Goal: Communication & Community: Answer question/provide support

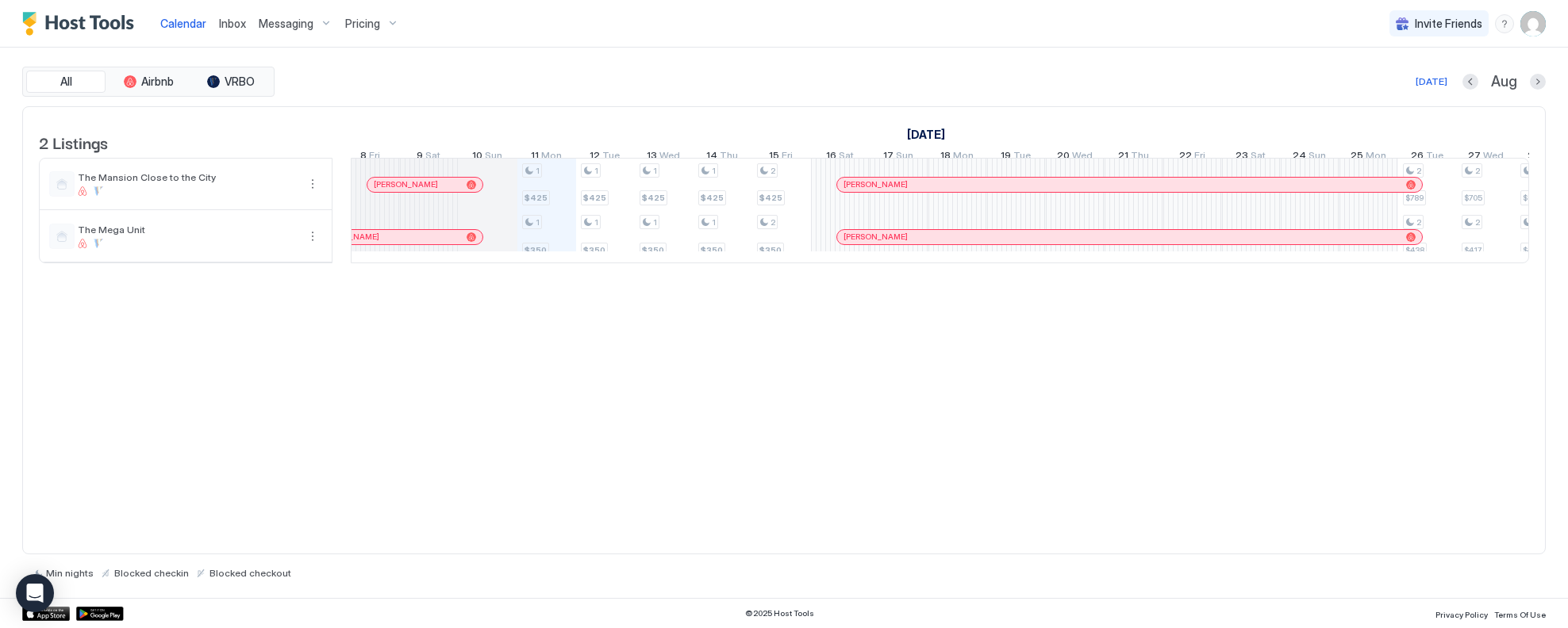
scroll to position [0, 809]
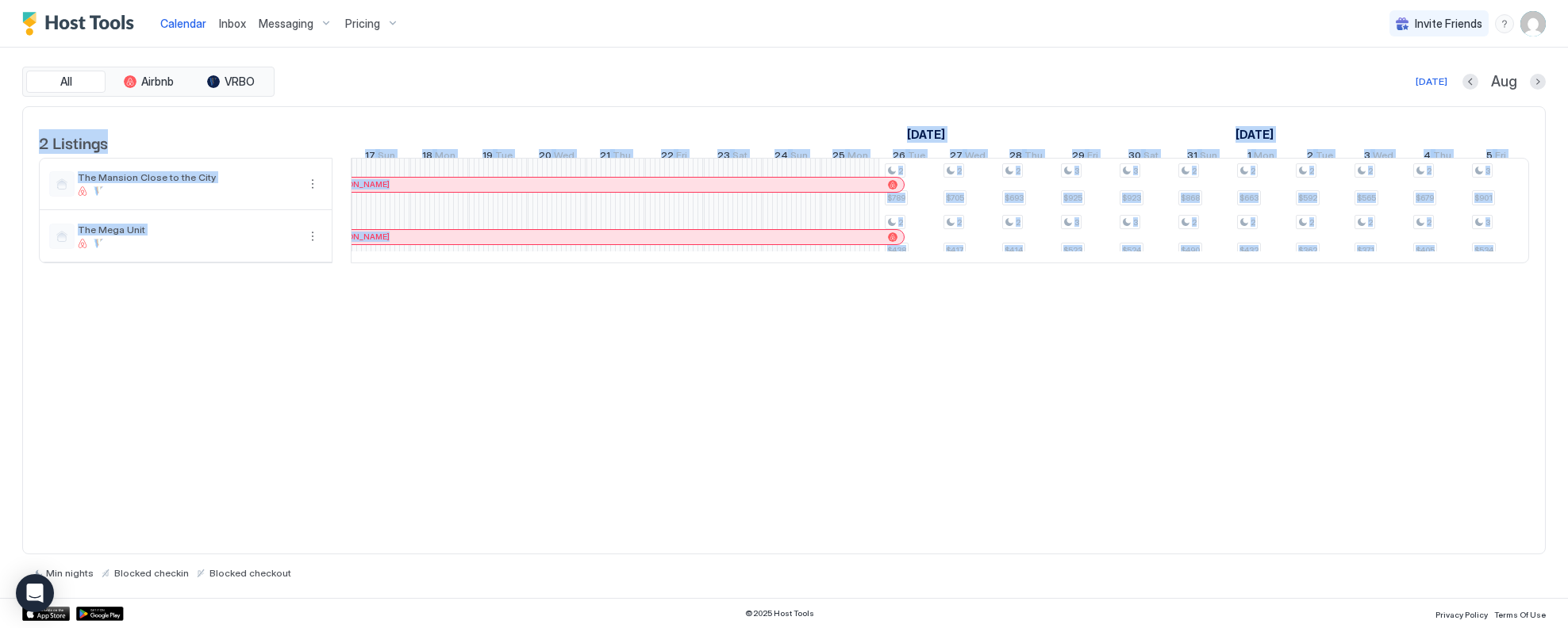
drag, startPoint x: 840, startPoint y: 283, endPoint x: 866, endPoint y: 280, distance: 26.2
click at [866, 280] on div "2 Listings [DATE] [DATE] [DATE] 27 Sun 28 Mon 29 Tue 30 Wed 31 Thu 1 Fri 2 Sat …" at bounding box center [784, 193] width 1522 height 173
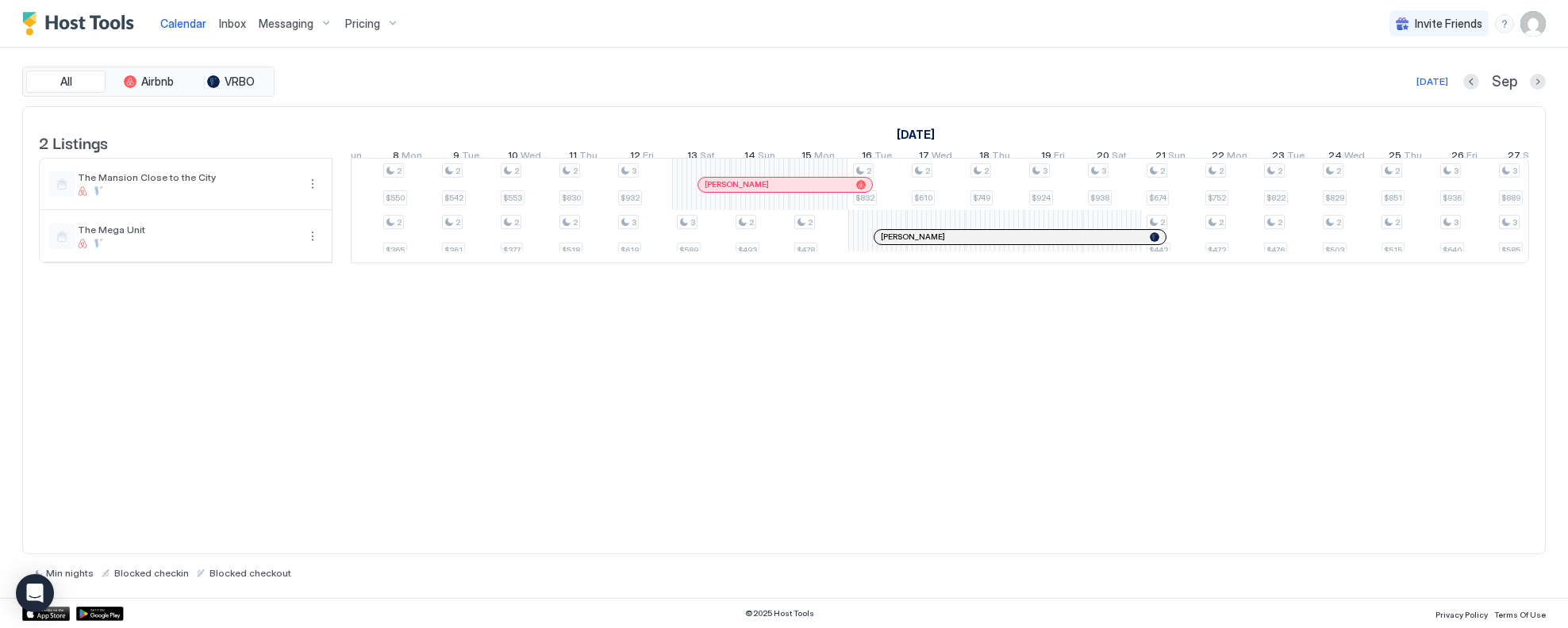
click at [831, 191] on div at bounding box center [831, 185] width 13 height 13
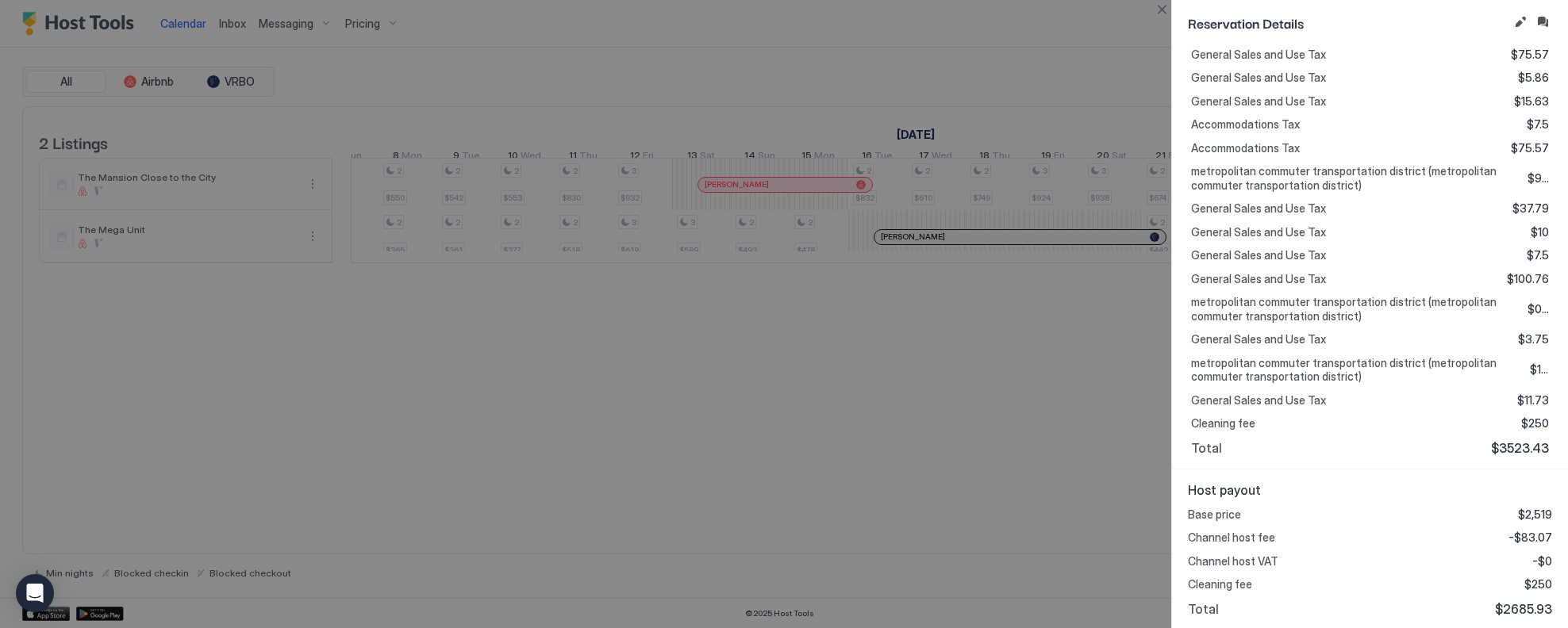
click at [931, 478] on div at bounding box center [784, 314] width 1568 height 628
click at [988, 12] on button "Close" at bounding box center [1161, 9] width 19 height 19
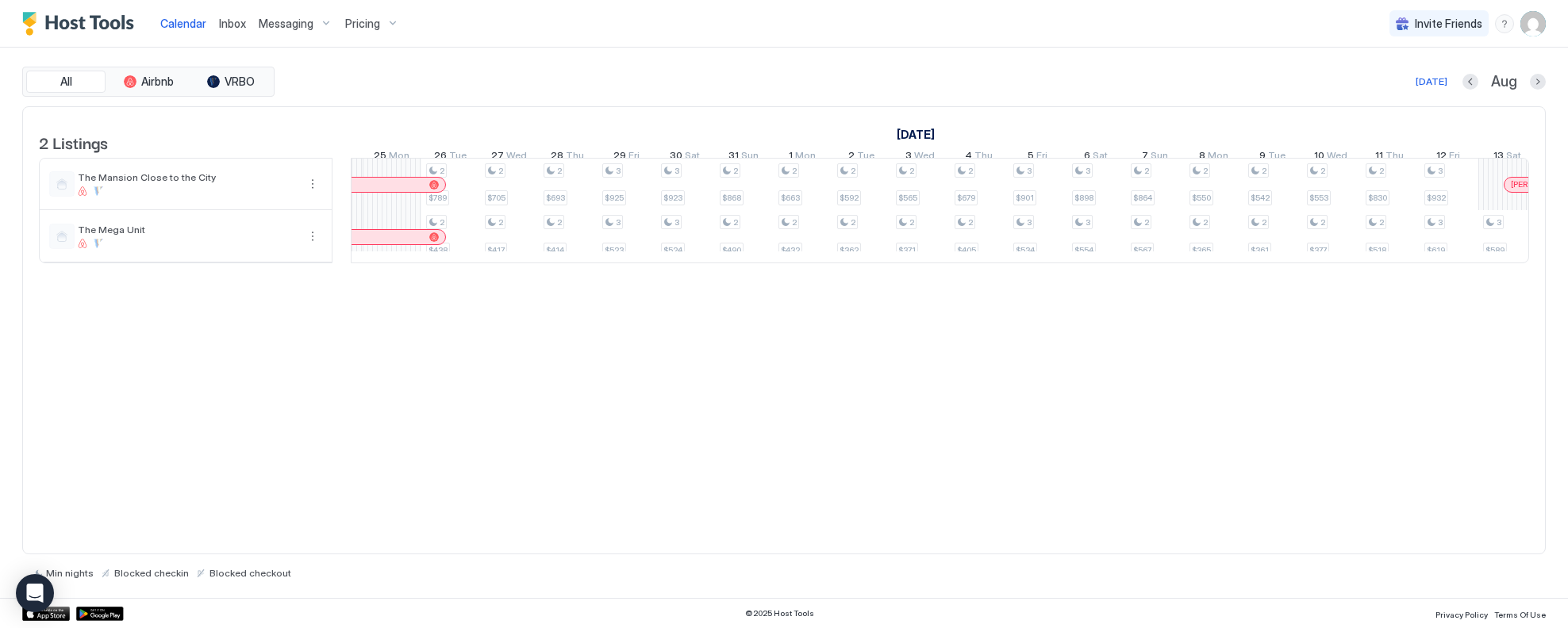
click at [231, 19] on span "Inbox" at bounding box center [231, 24] width 27 height 14
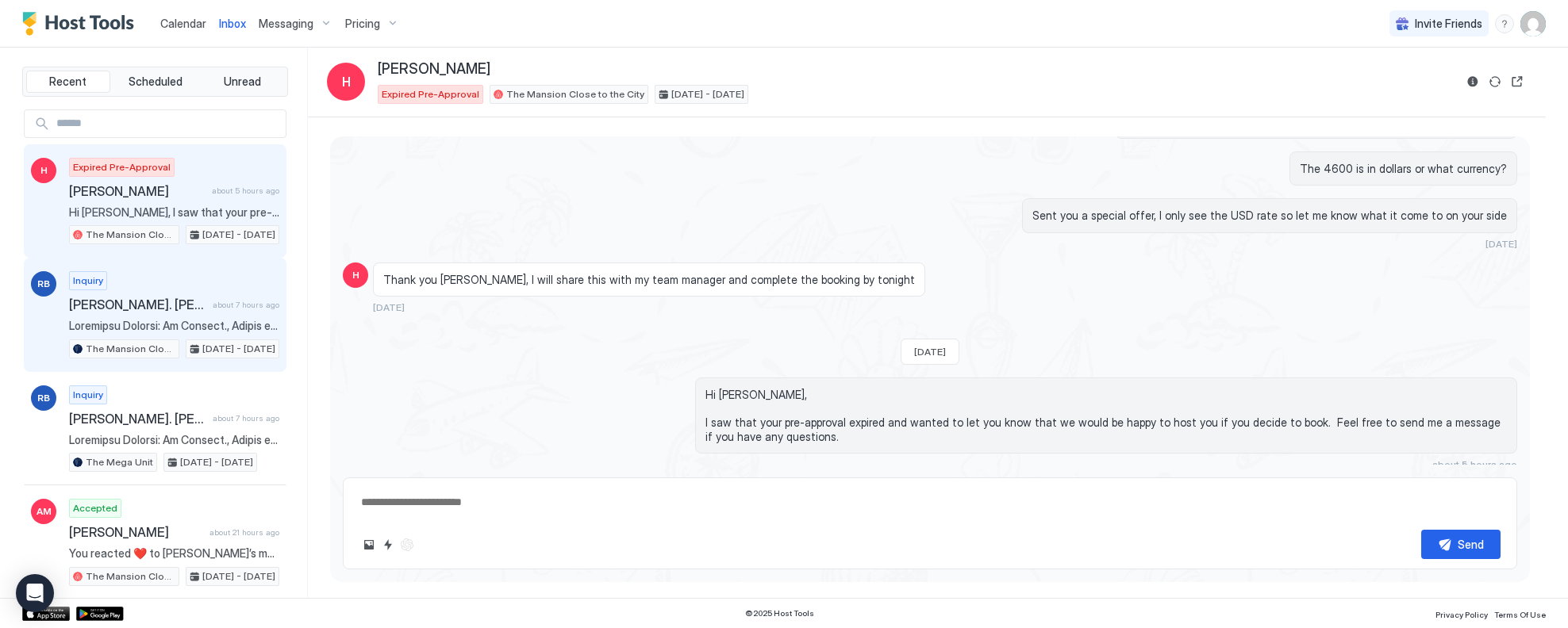
click at [207, 290] on div "Inquiry [PERSON_NAME]. [PERSON_NAME]. about 7 hours ago The Mansion Close to th…" at bounding box center [174, 314] width 211 height 87
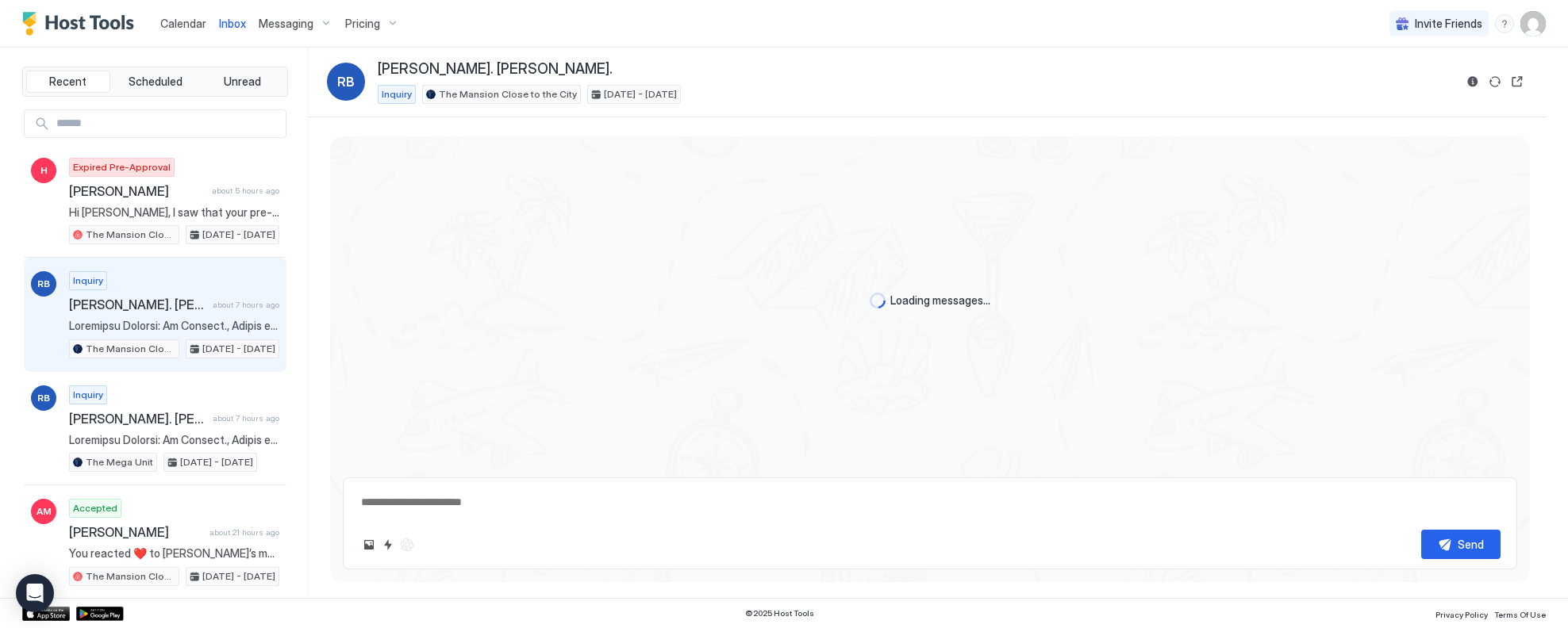
type textarea "*"
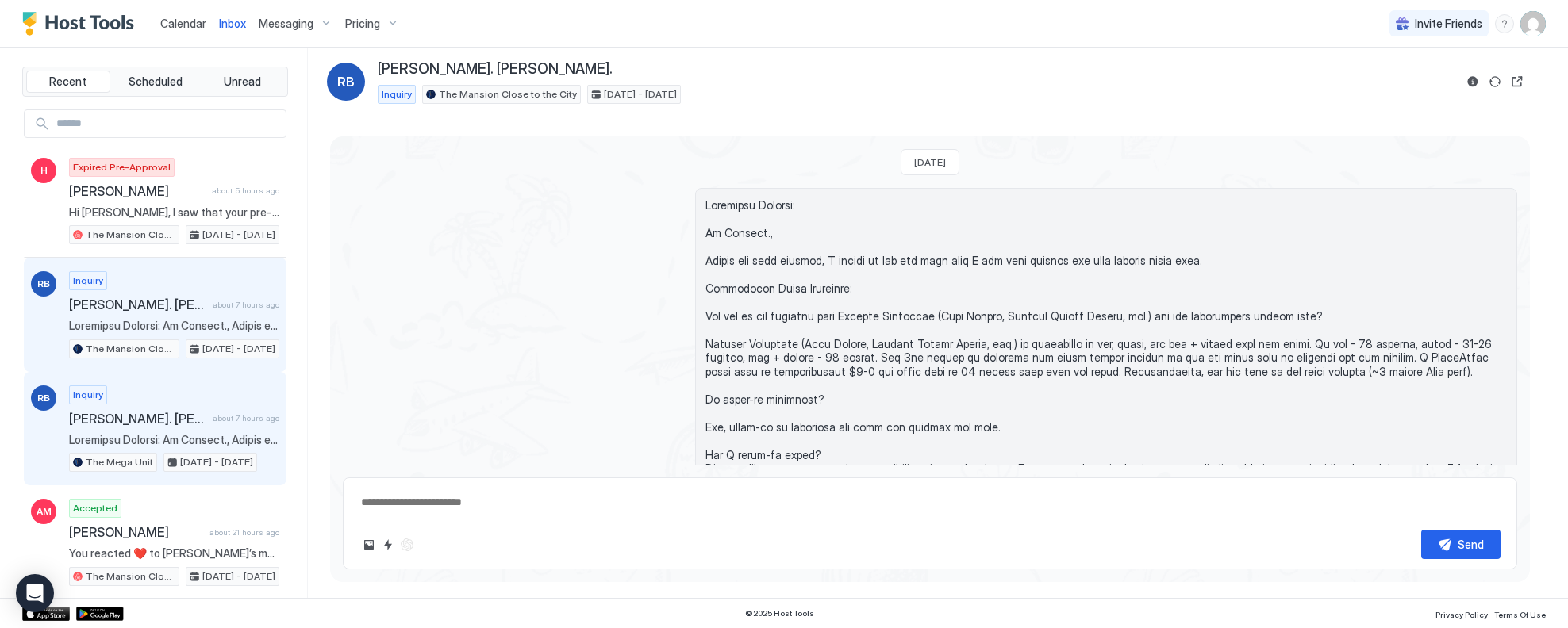
scroll to position [63, 0]
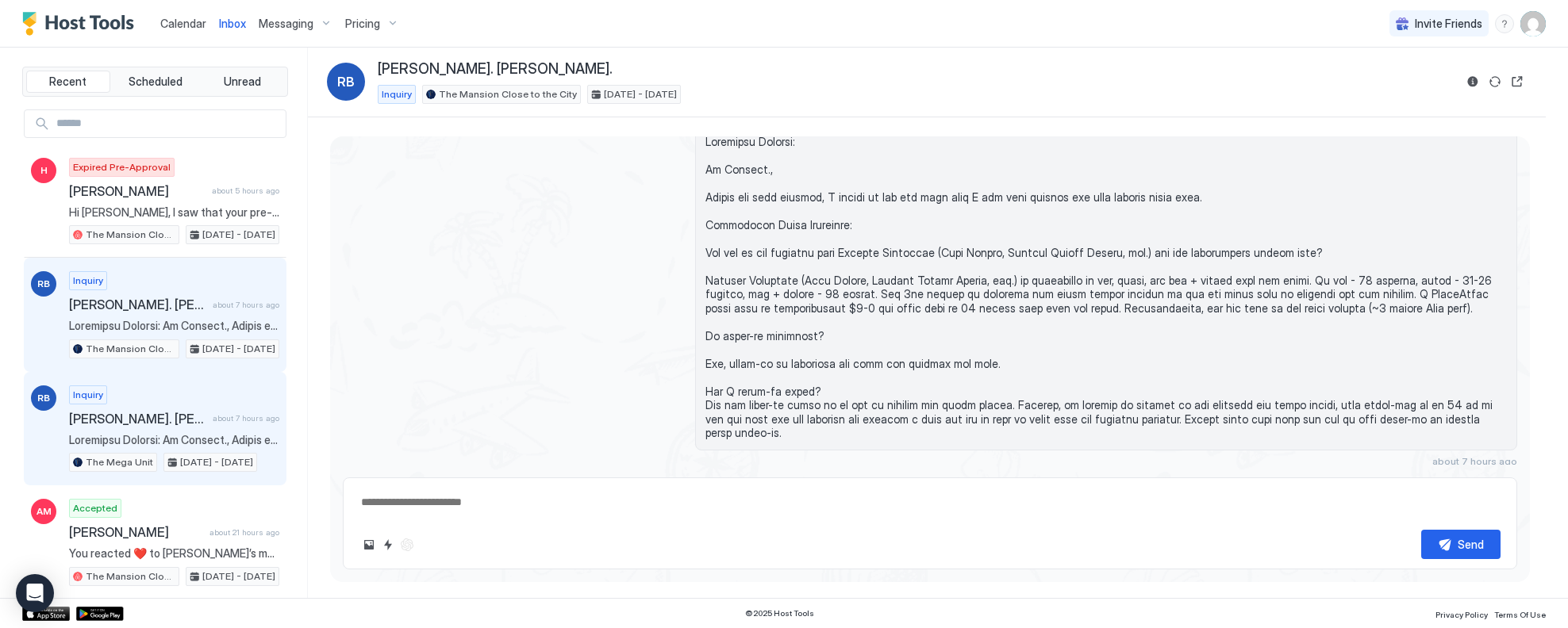
click at [158, 411] on span "[PERSON_NAME]. [PERSON_NAME]." at bounding box center [138, 419] width 138 height 16
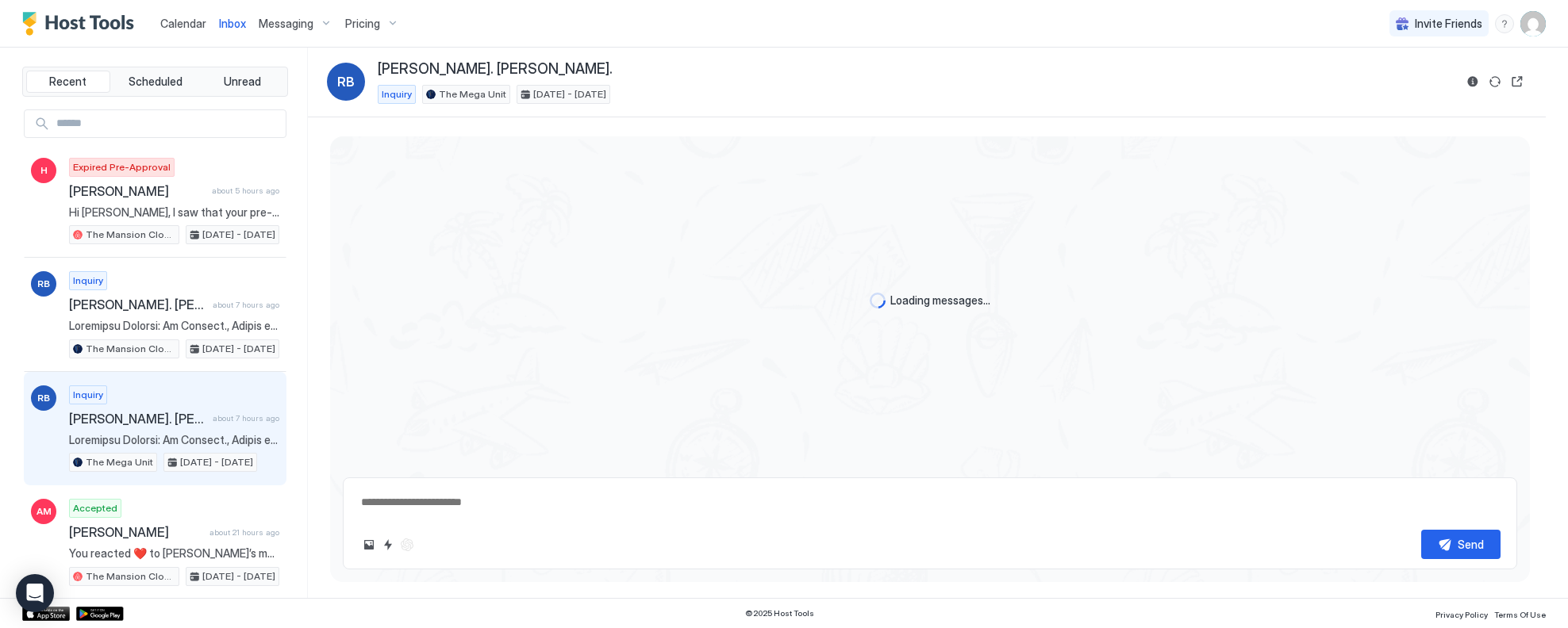
type textarea "*"
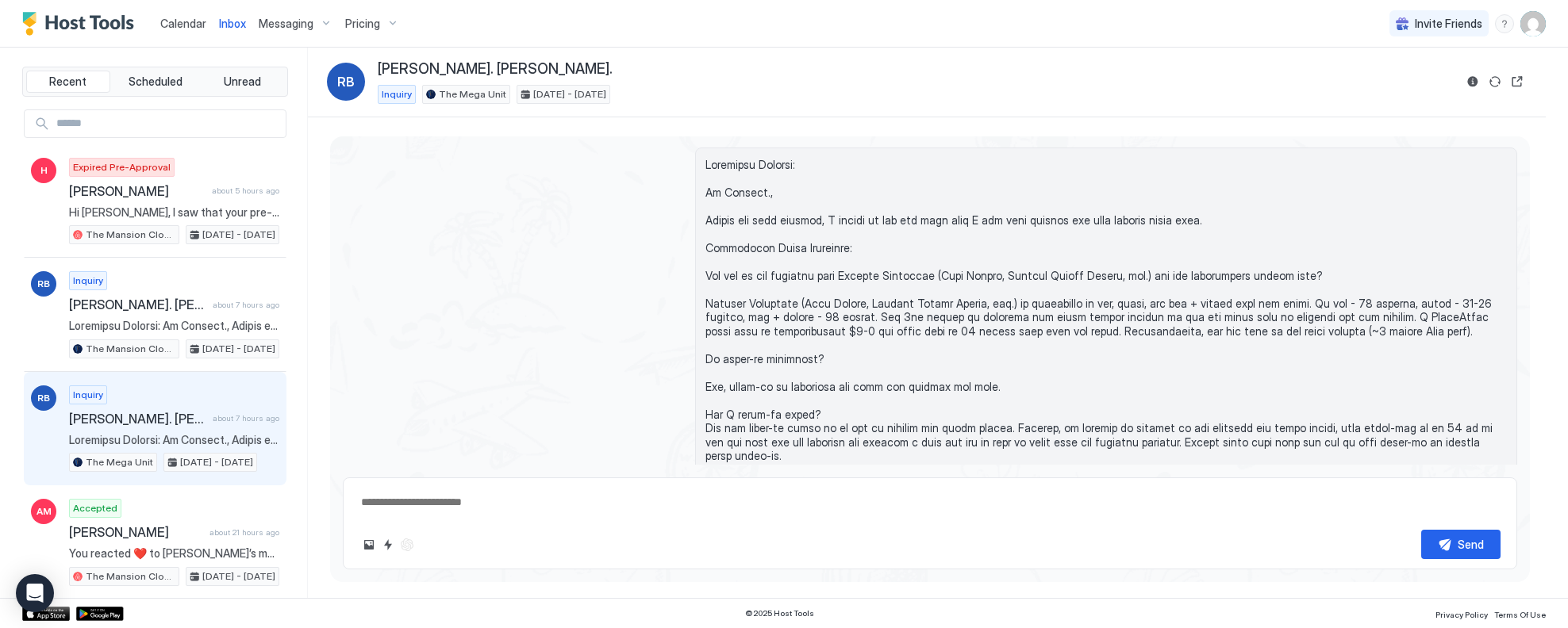
scroll to position [63, 0]
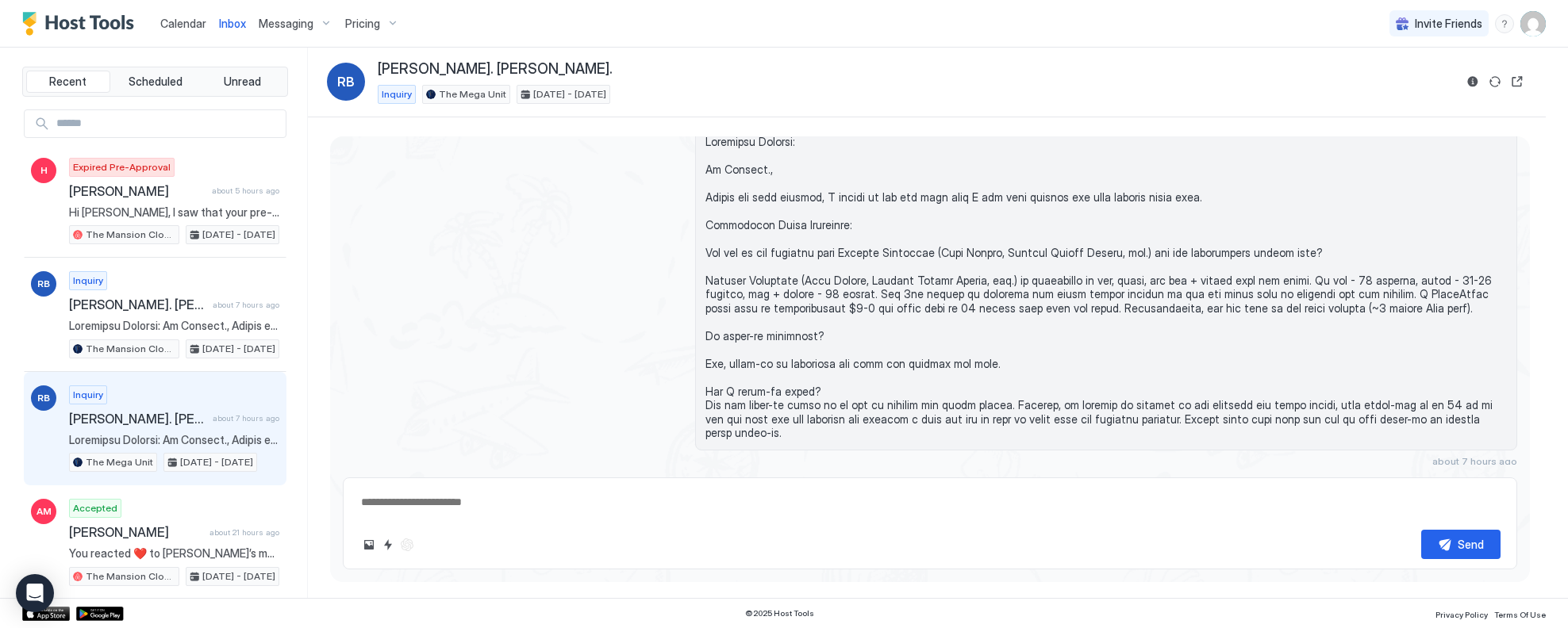
click at [195, 391] on div "Inquiry Richard. Burt. about 7 hours ago The Mega Unit Oct 12 - 25, 2025" at bounding box center [174, 429] width 211 height 87
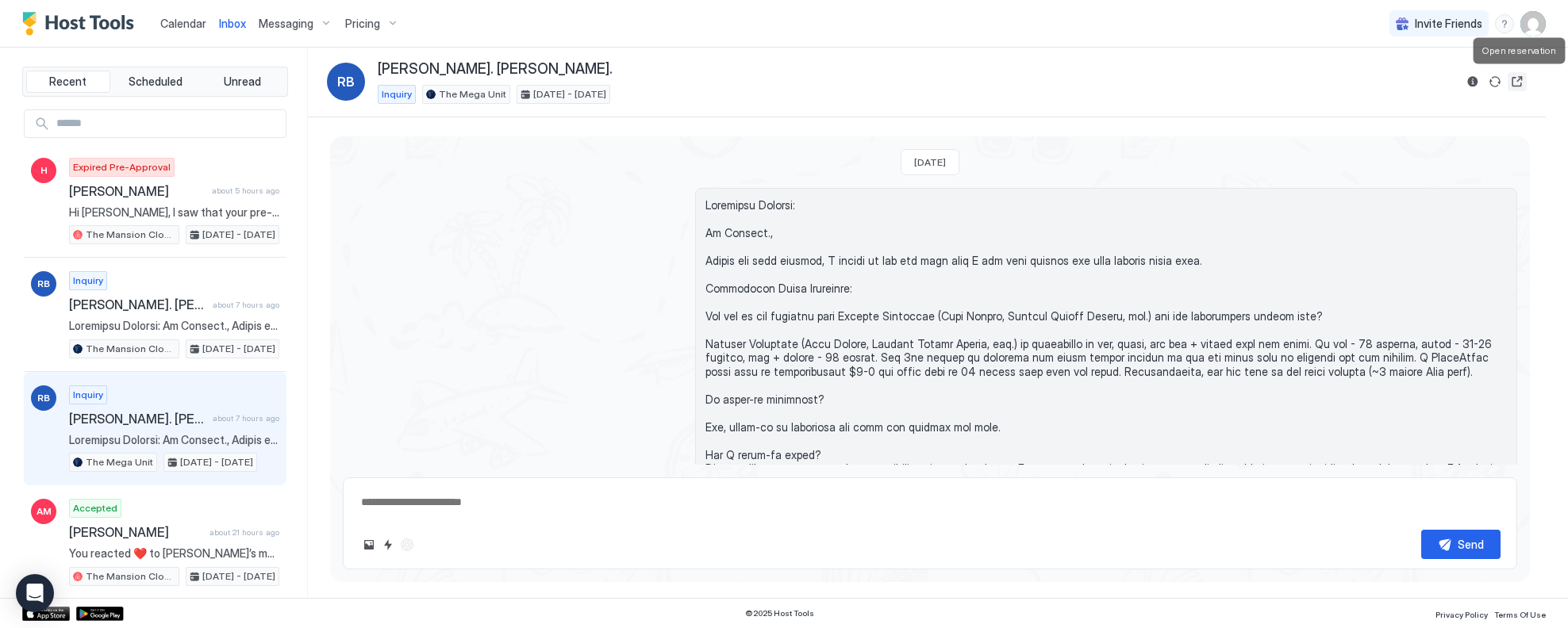
click at [1518, 75] on button "Open reservation" at bounding box center [1517, 81] width 19 height 19
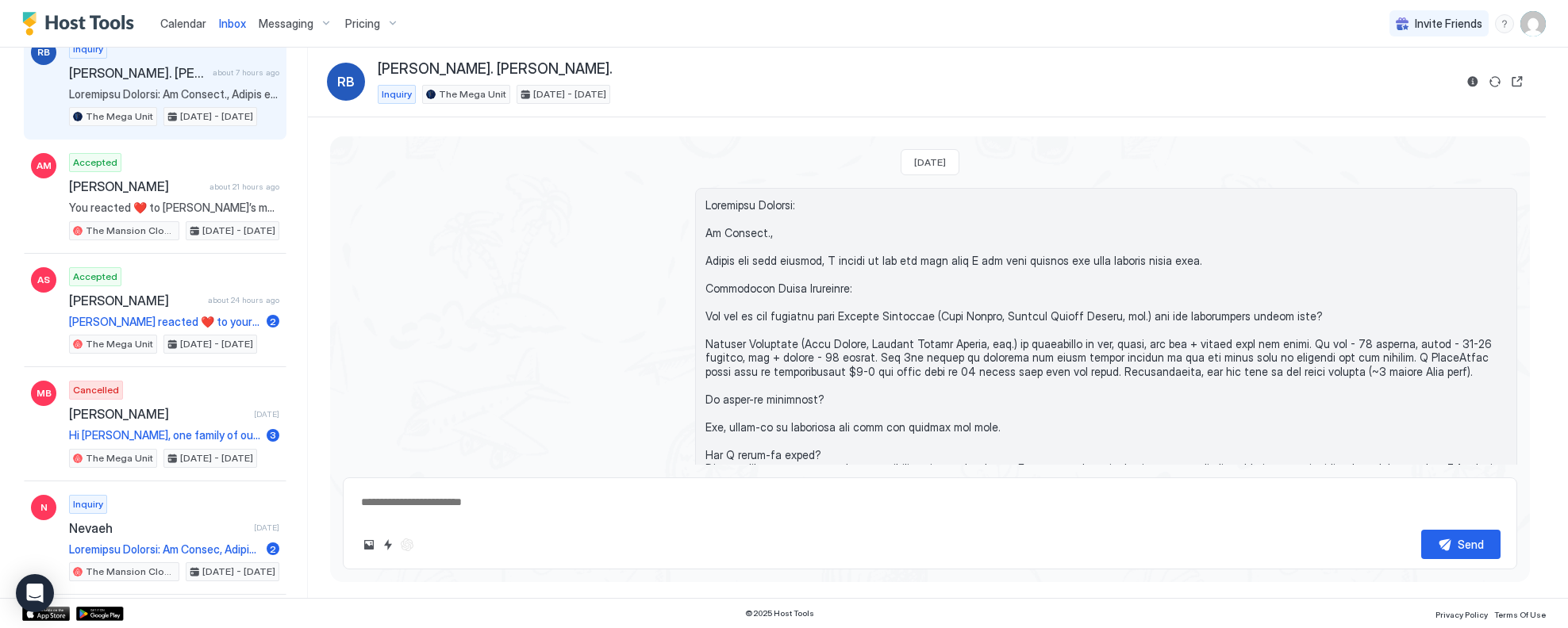
scroll to position [360, 0]
